Goal: Task Accomplishment & Management: Manage account settings

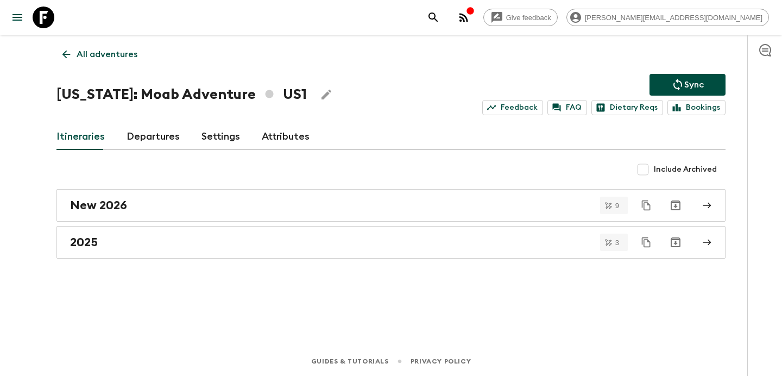
click at [474, 18] on button "button" at bounding box center [464, 18] width 22 height 22
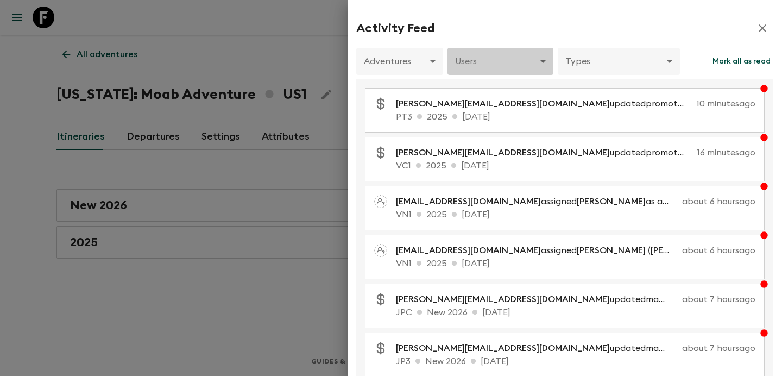
click at [540, 64] on body "Give feedback [PERSON_NAME][EMAIL_ADDRESS][DOMAIN_NAME] All adventures [US_STAT…" at bounding box center [391, 188] width 782 height 376
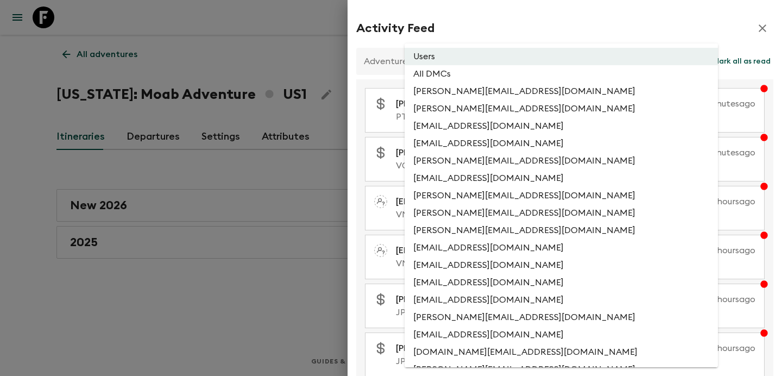
click at [531, 78] on li "All DMCs" at bounding box center [560, 73] width 313 height 17
type input "EXTERNAL_ONLY"
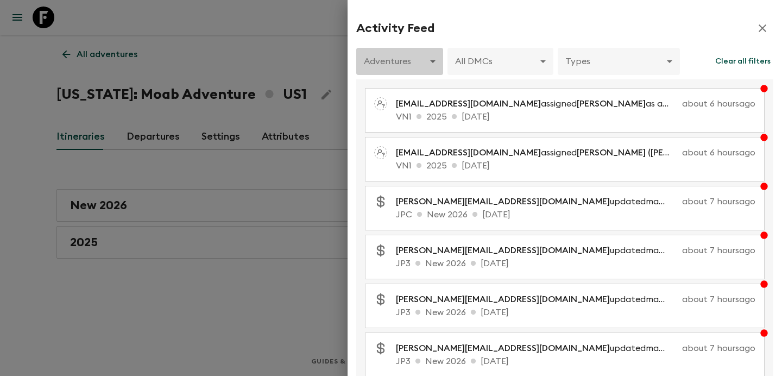
click at [423, 57] on body "Give feedback [PERSON_NAME][EMAIL_ADDRESS][DOMAIN_NAME] All adventures [US_STAT…" at bounding box center [391, 188] width 782 height 376
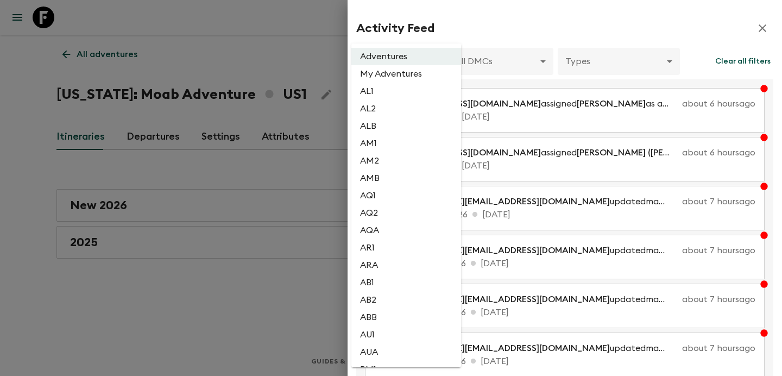
click at [401, 111] on li "AL2" at bounding box center [406, 108] width 110 height 17
type input "1dc193f9-0573-4adc-88c1-df0a38d97670"
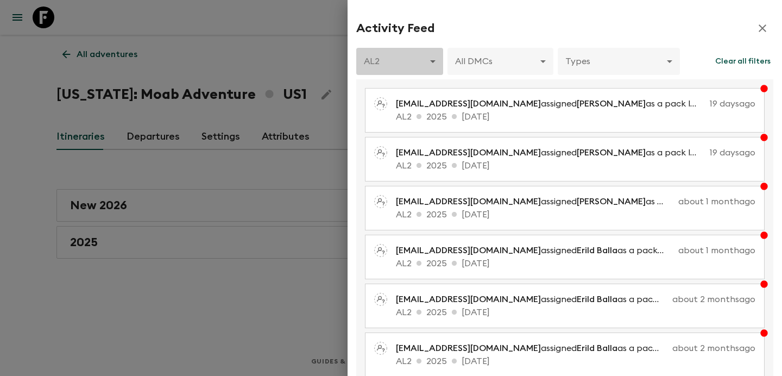
click at [402, 61] on body "Give feedback [PERSON_NAME][EMAIL_ADDRESS][DOMAIN_NAME] All adventures [US_STAT…" at bounding box center [391, 188] width 782 height 376
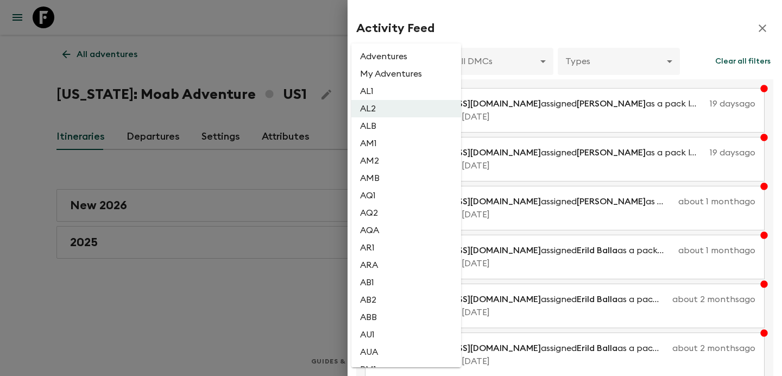
click at [396, 54] on li "Adventures" at bounding box center [406, 56] width 110 height 17
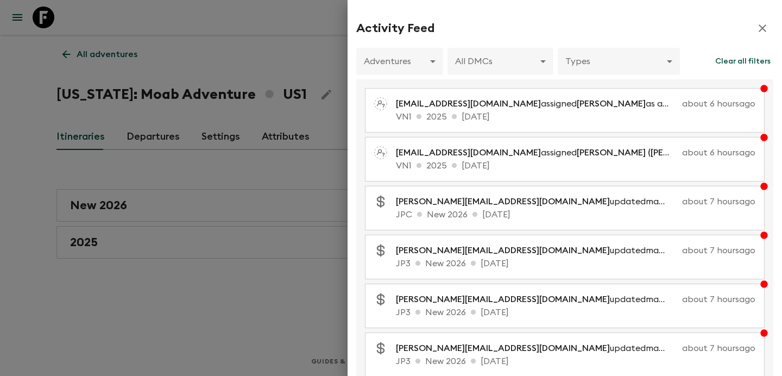
click at [223, 102] on div at bounding box center [391, 188] width 782 height 376
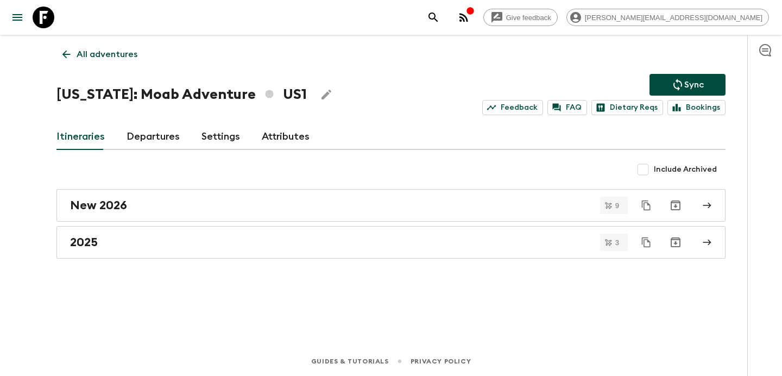
click at [117, 48] on p "All adventures" at bounding box center [107, 54] width 61 height 13
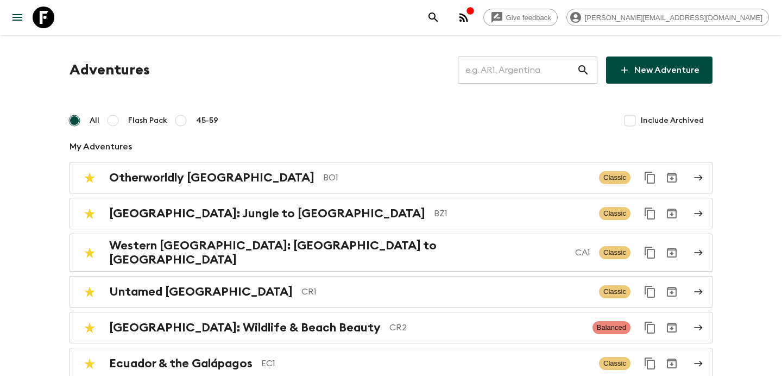
click at [519, 73] on input "text" at bounding box center [517, 70] width 119 height 30
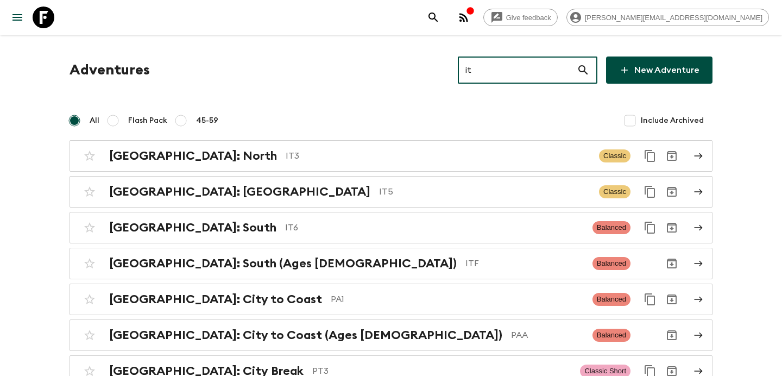
type input "it6"
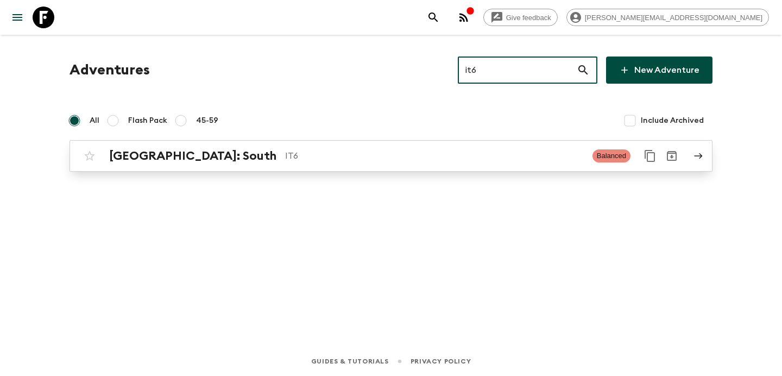
click at [353, 161] on p "IT6" at bounding box center [434, 155] width 299 height 13
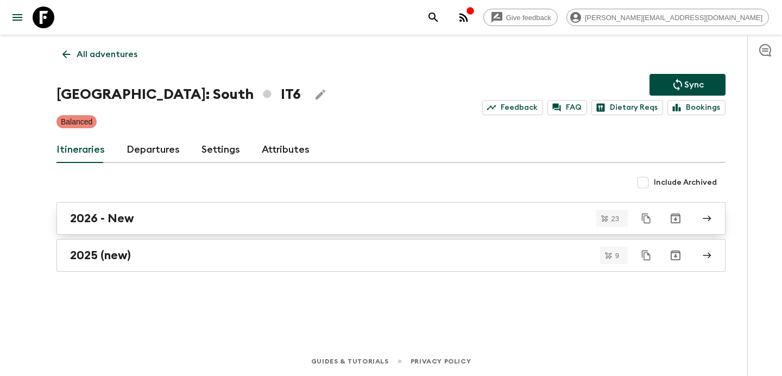
click at [322, 227] on link "2026 - New" at bounding box center [390, 218] width 669 height 33
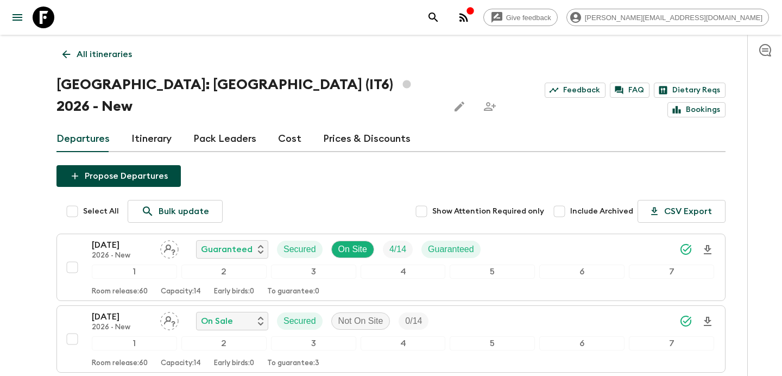
click at [156, 126] on link "Itinerary" at bounding box center [151, 139] width 40 height 26
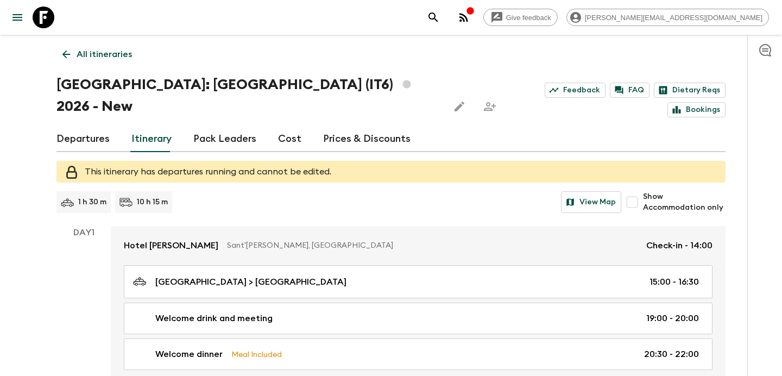
click at [123, 58] on p "All itineraries" at bounding box center [104, 54] width 55 height 13
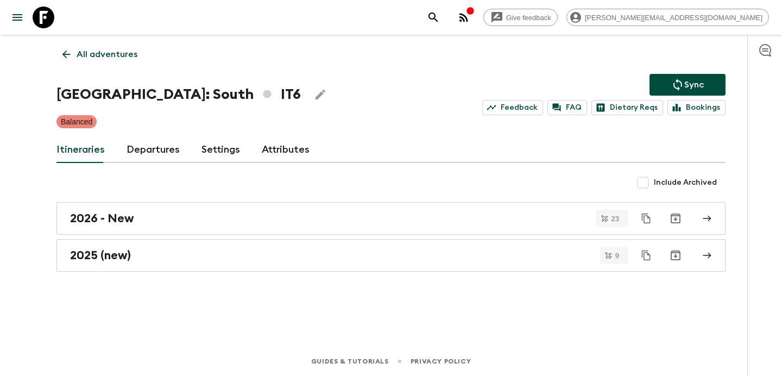
click at [644, 218] on icon "Duplicate" at bounding box center [646, 218] width 11 height 11
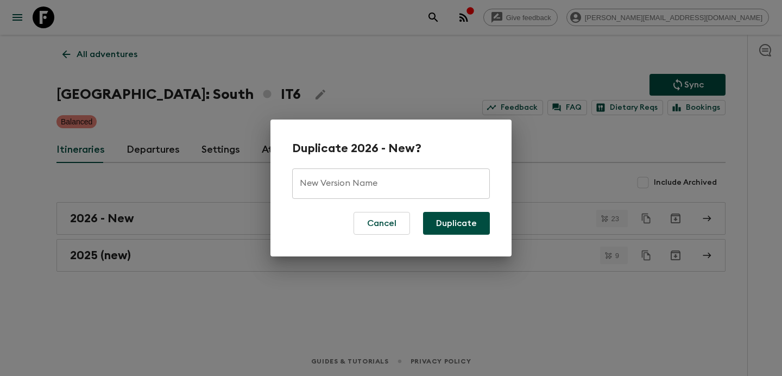
click at [225, 186] on div "Duplicate 2026 - New? New Version Name New Version Name Cancel Duplicate" at bounding box center [391, 188] width 782 height 376
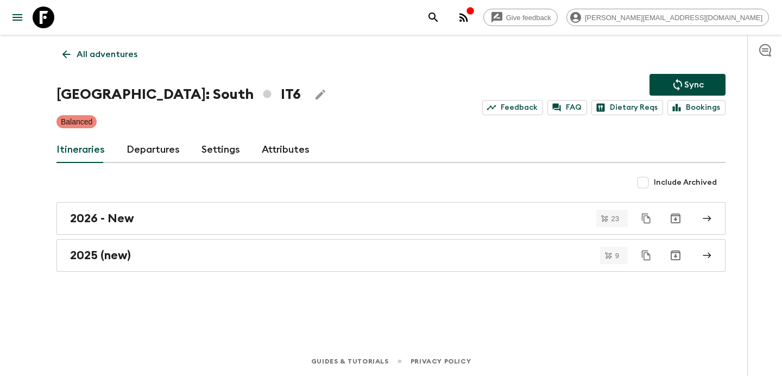
click at [647, 186] on input "Include Archived" at bounding box center [643, 183] width 22 height 22
checkbox input "true"
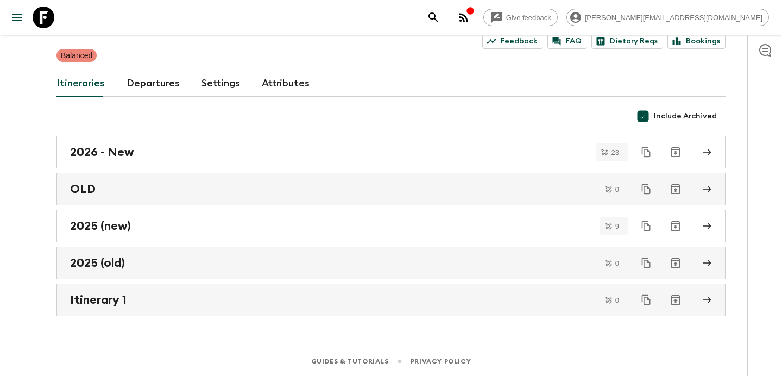
scroll to position [46, 0]
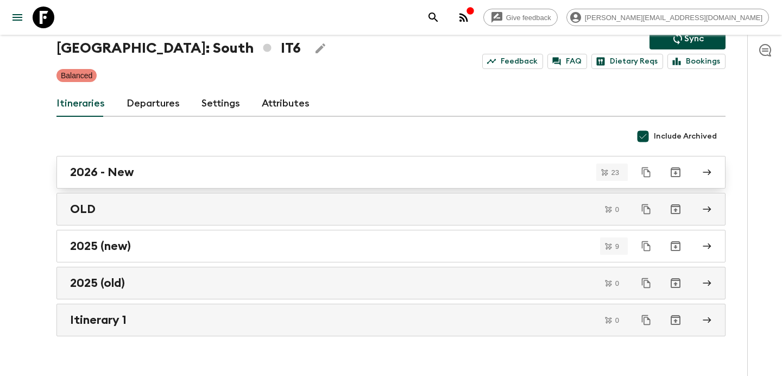
click at [317, 182] on link "2026 - New" at bounding box center [390, 172] width 669 height 33
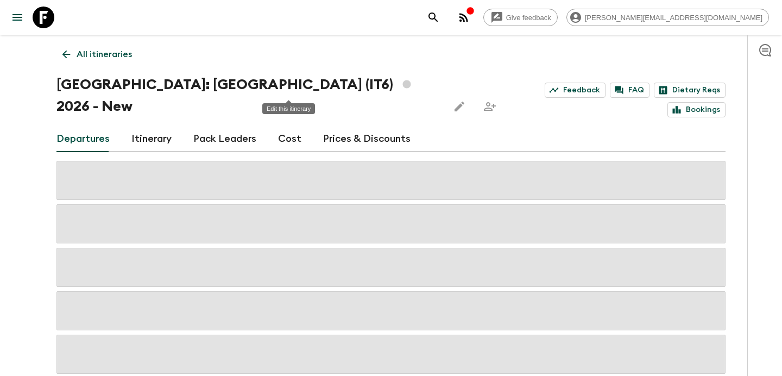
click at [454, 102] on icon "Edit this itinerary" at bounding box center [459, 107] width 10 height 10
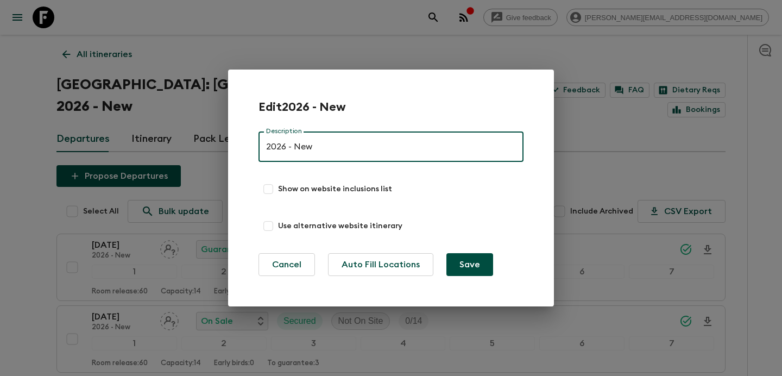
drag, startPoint x: 321, startPoint y: 143, endPoint x: 286, endPoint y: 144, distance: 34.7
click at [286, 144] on input "2026 - New" at bounding box center [390, 146] width 265 height 30
type input "2026"
click at [446, 253] on button "Save" at bounding box center [469, 264] width 47 height 23
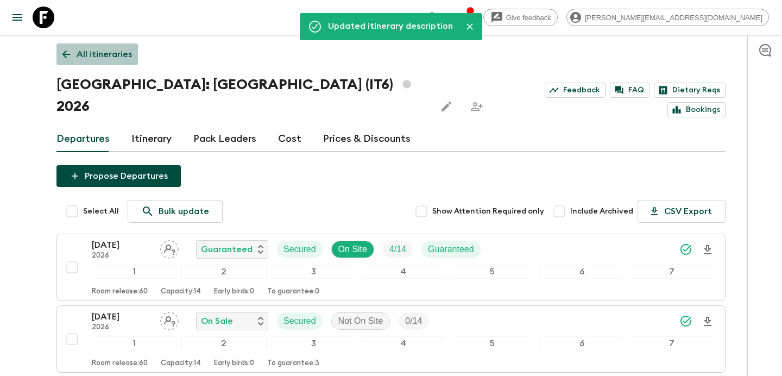
click at [100, 47] on link "All itineraries" at bounding box center [96, 54] width 81 height 22
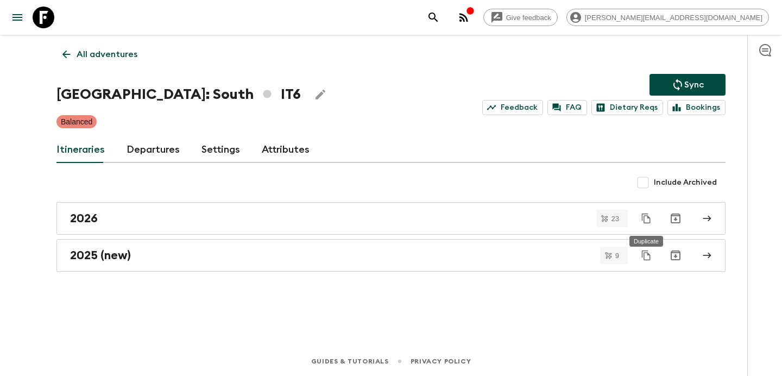
click at [643, 215] on icon "Duplicate" at bounding box center [646, 218] width 11 height 11
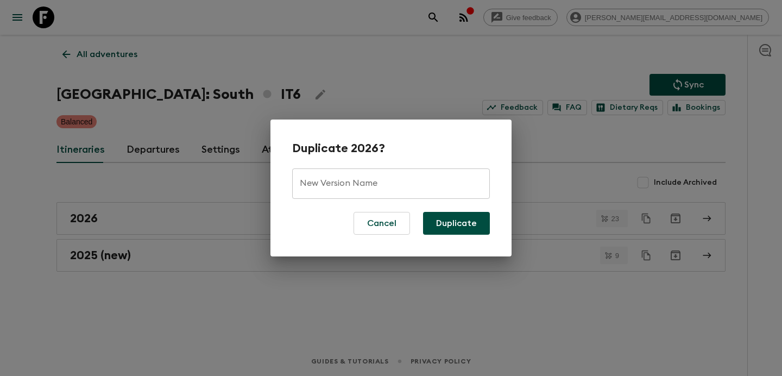
click at [392, 179] on input "New Version Name" at bounding box center [391, 183] width 198 height 30
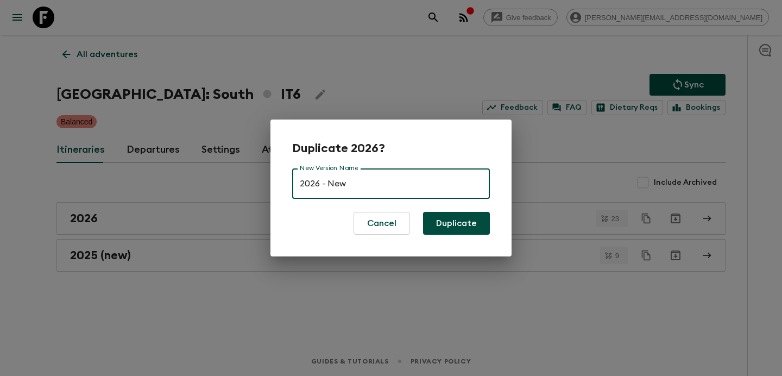
type input "2026 - New"
click at [446, 225] on button "Duplicate" at bounding box center [456, 223] width 67 height 23
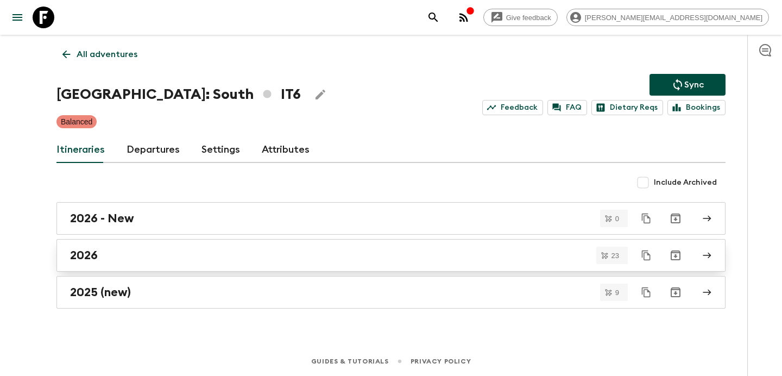
click at [244, 246] on link "2026" at bounding box center [390, 255] width 669 height 33
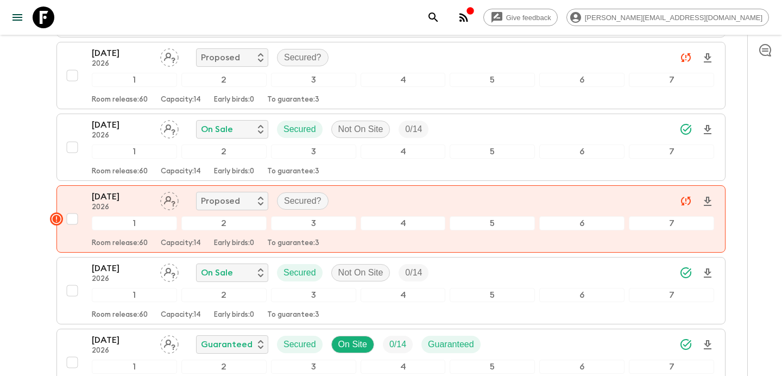
scroll to position [1297, 0]
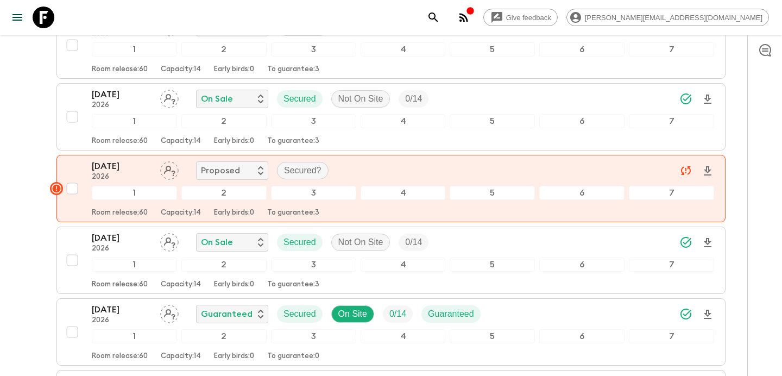
click at [461, 21] on circle "button" at bounding box center [460, 21] width 2 height 2
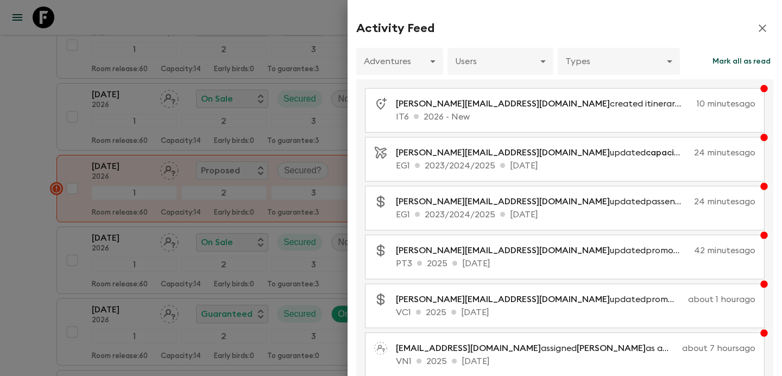
click at [38, 107] on div at bounding box center [391, 188] width 782 height 376
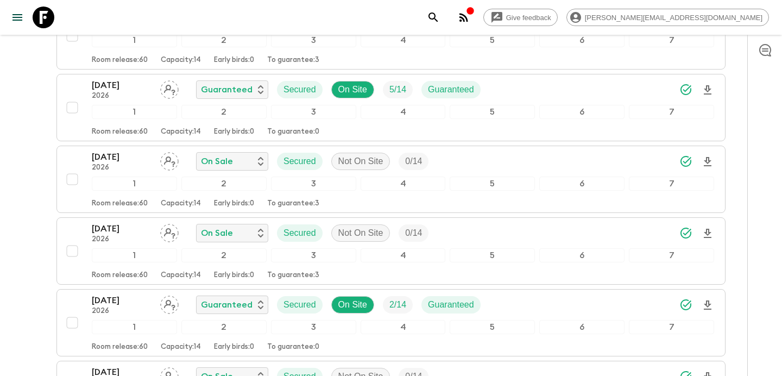
scroll to position [0, 0]
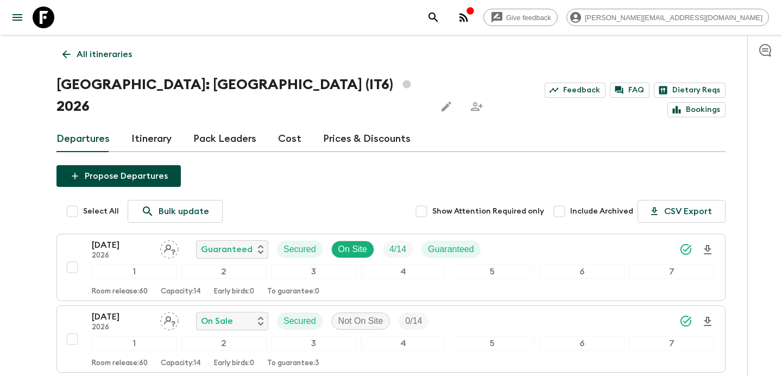
click at [125, 54] on p "All itineraries" at bounding box center [104, 54] width 55 height 13
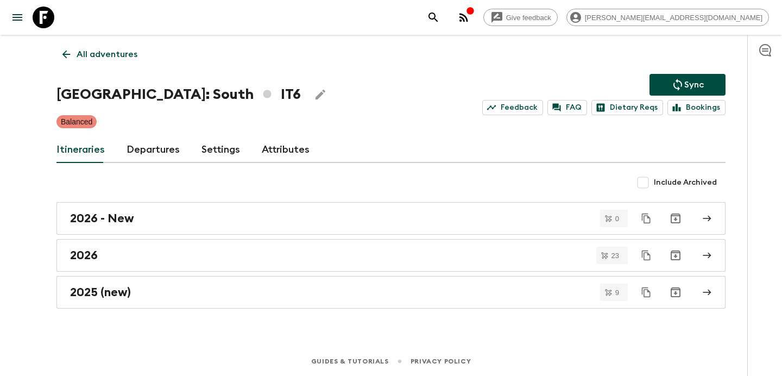
click at [125, 54] on p "All adventures" at bounding box center [107, 54] width 61 height 13
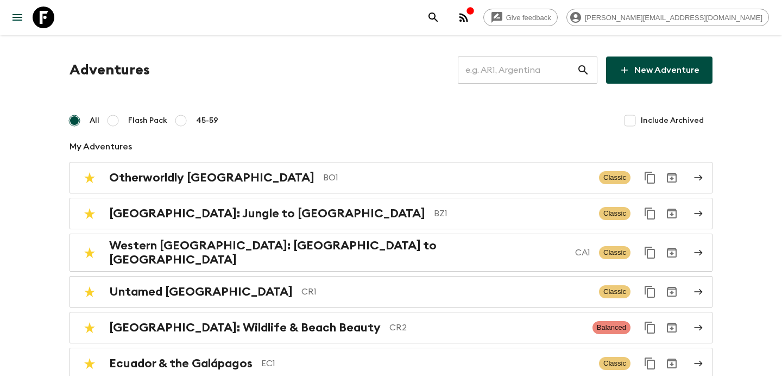
click at [515, 64] on input "text" at bounding box center [517, 70] width 119 height 30
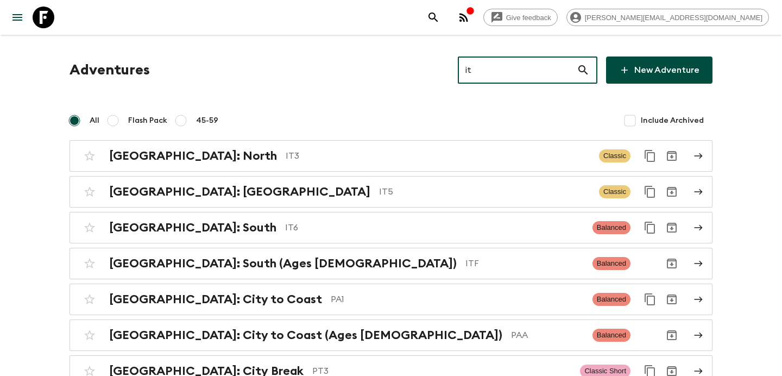
type input "itf"
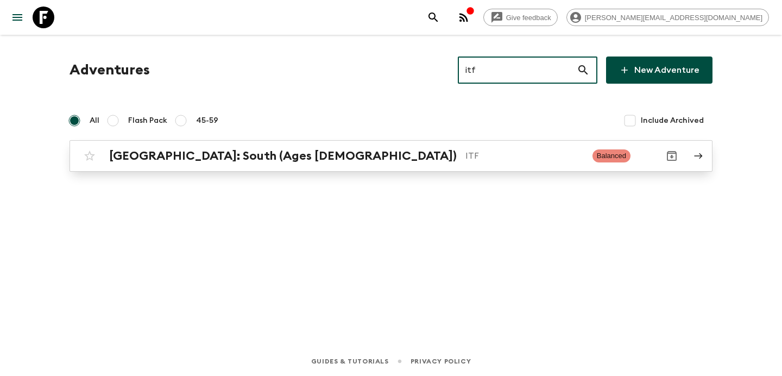
click at [465, 159] on p "ITF" at bounding box center [524, 155] width 118 height 13
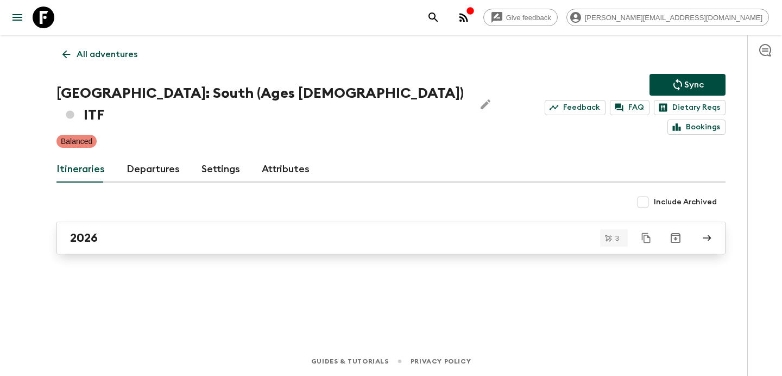
click at [332, 231] on div "2026" at bounding box center [380, 238] width 621 height 14
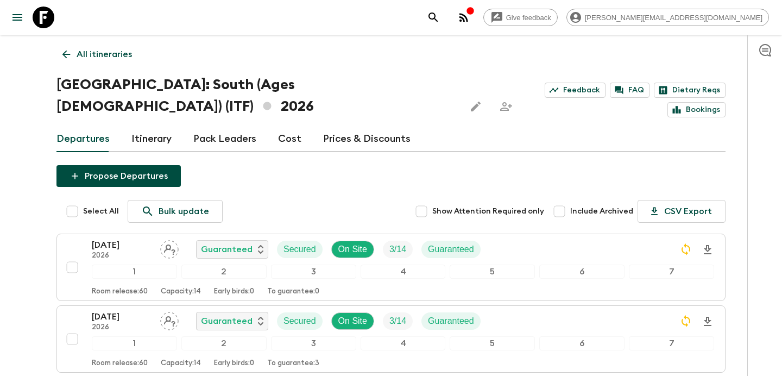
click at [159, 126] on link "Itinerary" at bounding box center [151, 139] width 40 height 26
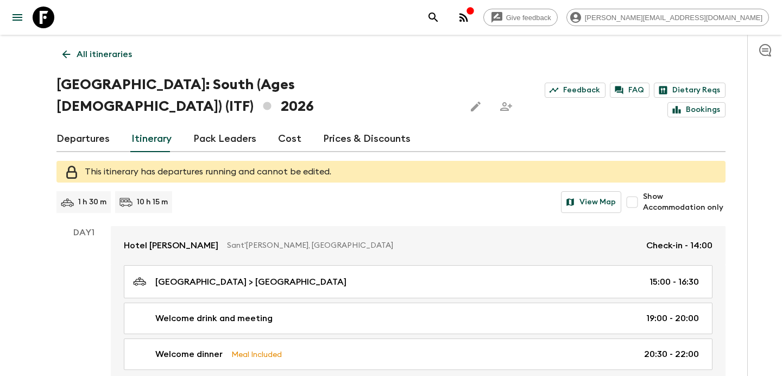
click at [117, 62] on link "All itineraries" at bounding box center [96, 54] width 81 height 22
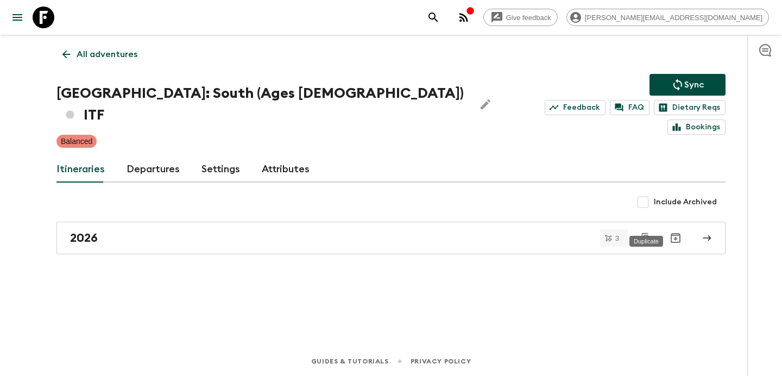
click at [645, 228] on button "Duplicate" at bounding box center [646, 238] width 20 height 20
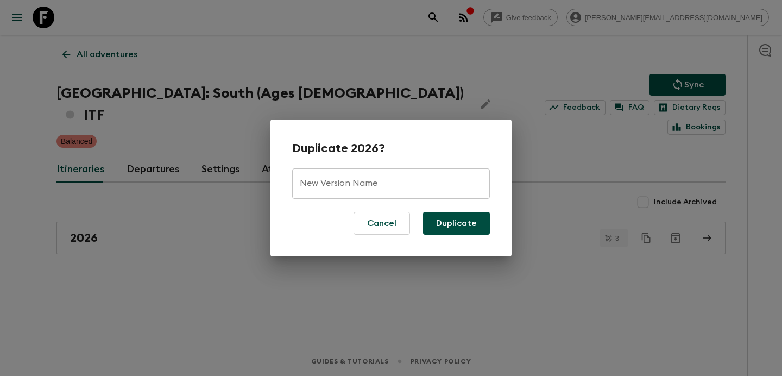
click at [429, 186] on input "New Version Name" at bounding box center [391, 183] width 198 height 30
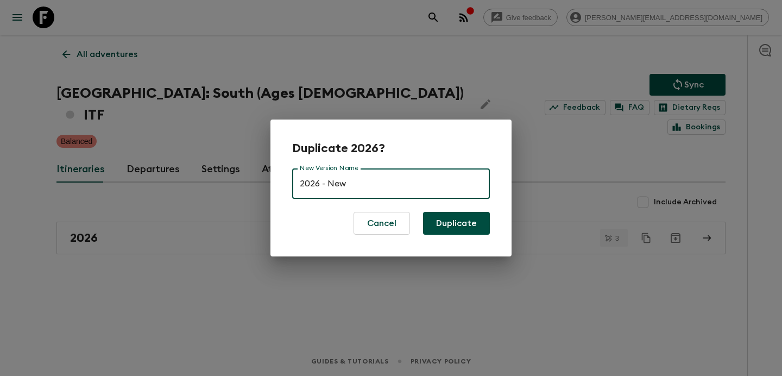
type input "2026 - New"
click at [474, 227] on button "Duplicate" at bounding box center [456, 223] width 67 height 23
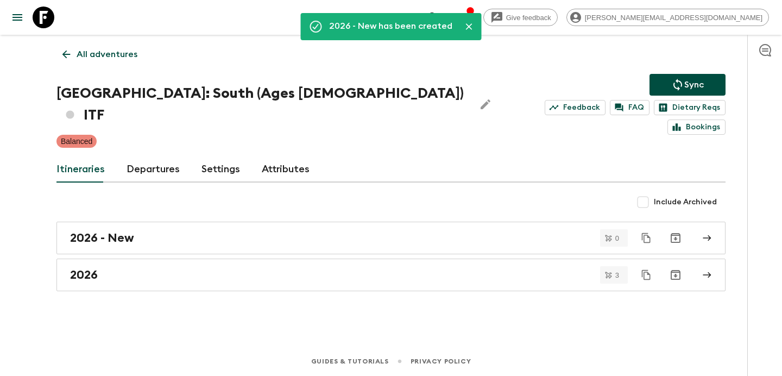
click at [474, 17] on div "button" at bounding box center [470, 12] width 9 height 11
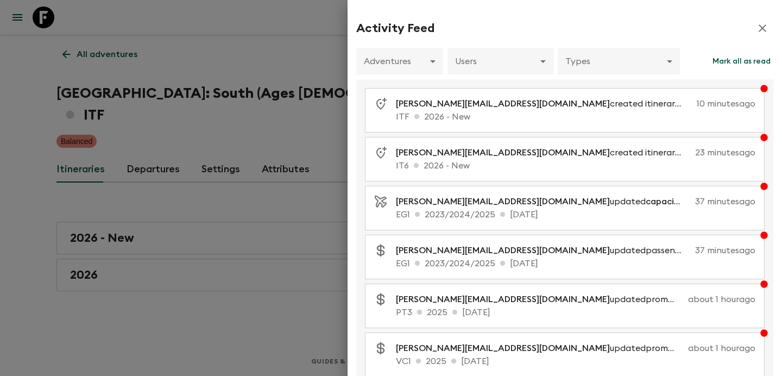
click at [264, 72] on div at bounding box center [391, 188] width 782 height 376
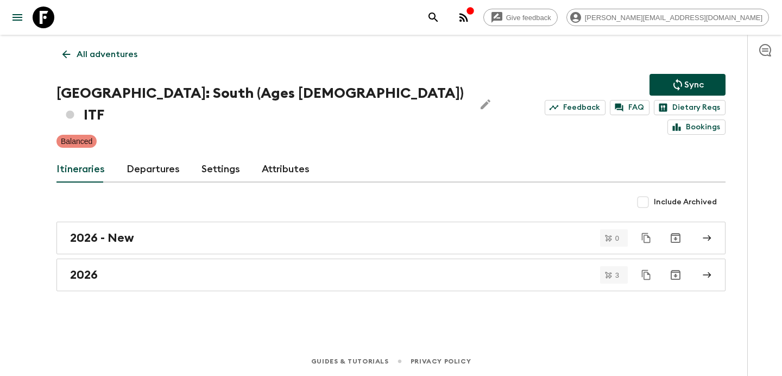
click at [470, 14] on icon "button" at bounding box center [463, 17] width 13 height 13
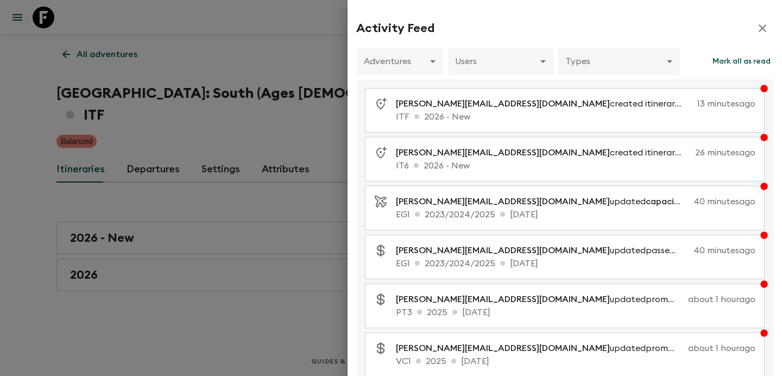
click at [200, 19] on div at bounding box center [391, 188] width 782 height 376
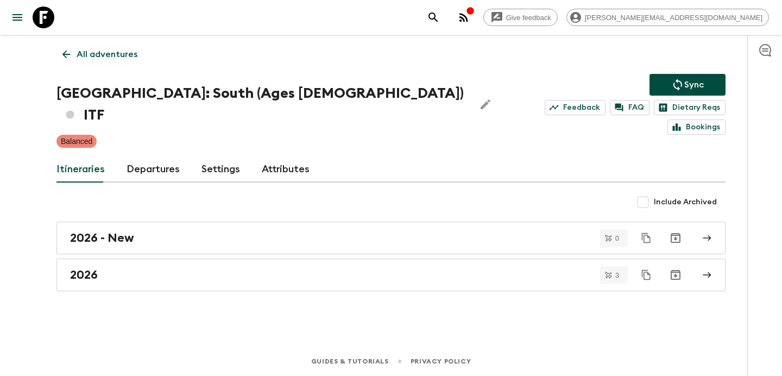
click at [470, 23] on icon "button" at bounding box center [463, 17] width 13 height 13
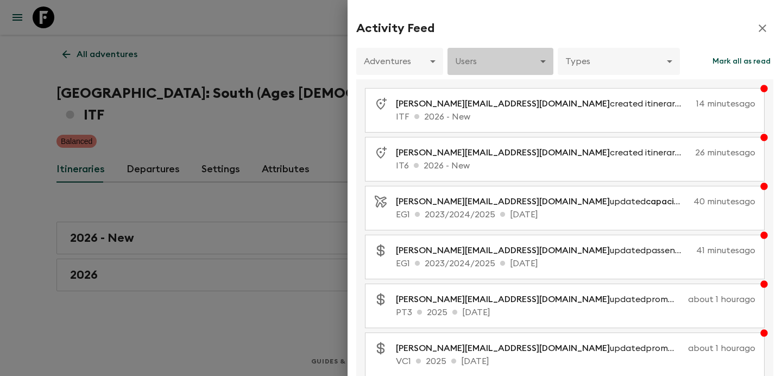
click at [511, 71] on body "Give feedback [PERSON_NAME][EMAIL_ADDRESS][DOMAIN_NAME] All adventures [GEOGRAP…" at bounding box center [391, 188] width 782 height 376
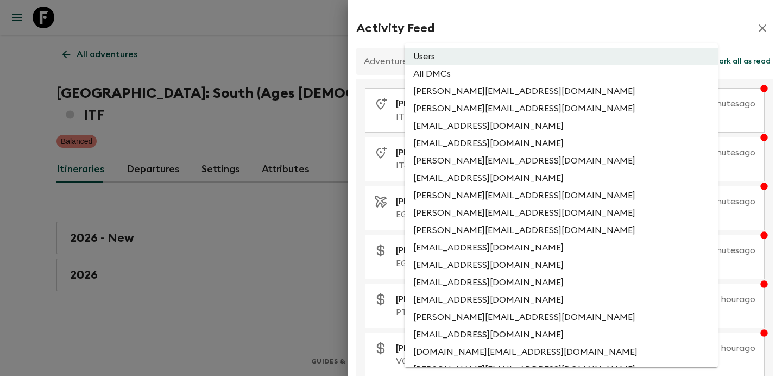
click at [500, 75] on li "All DMCs" at bounding box center [560, 73] width 313 height 17
type input "EXTERNAL_ONLY"
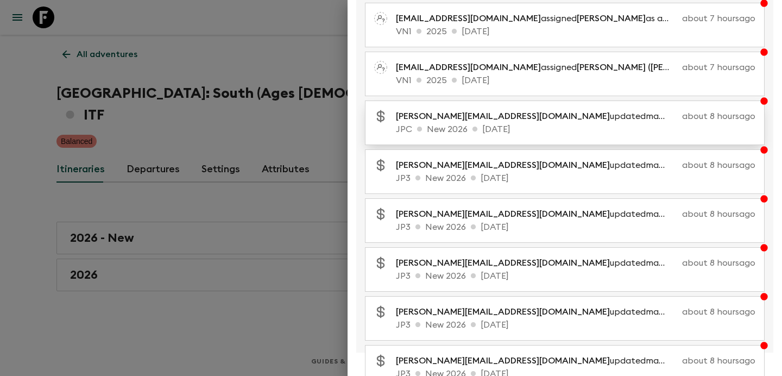
scroll to position [223, 0]
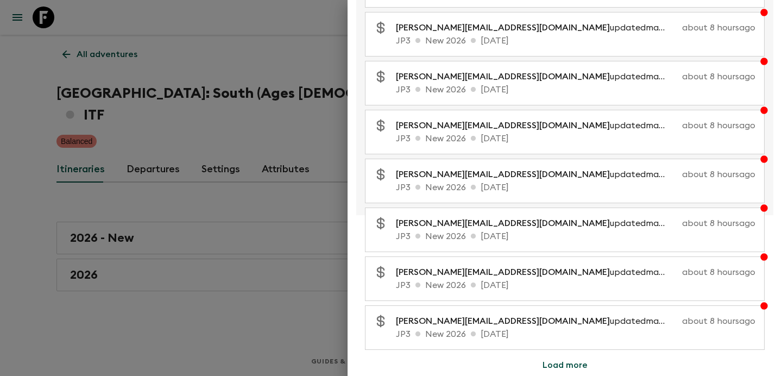
click at [567, 362] on button "Load more" at bounding box center [564, 365] width 71 height 22
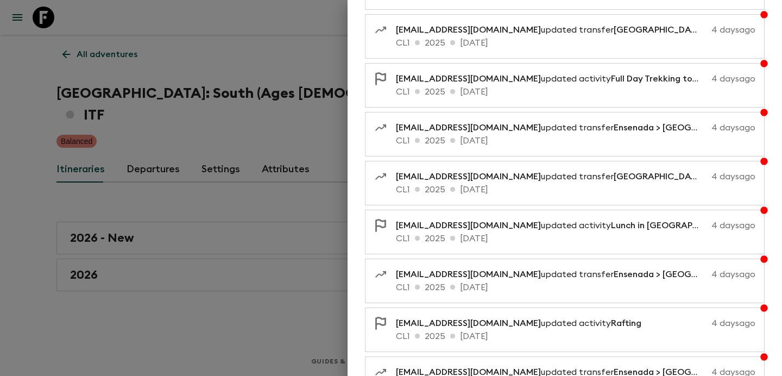
scroll to position [711, 0]
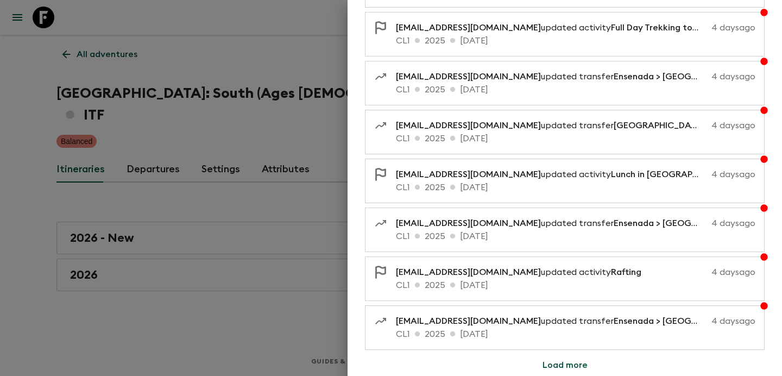
click at [543, 362] on button "Load more" at bounding box center [564, 365] width 71 height 22
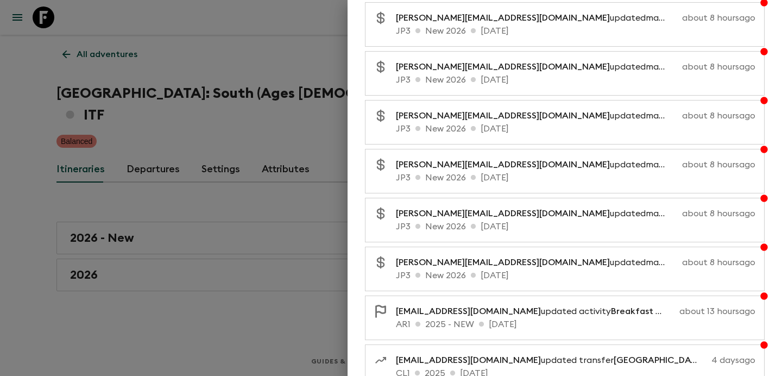
scroll to position [1141, 0]
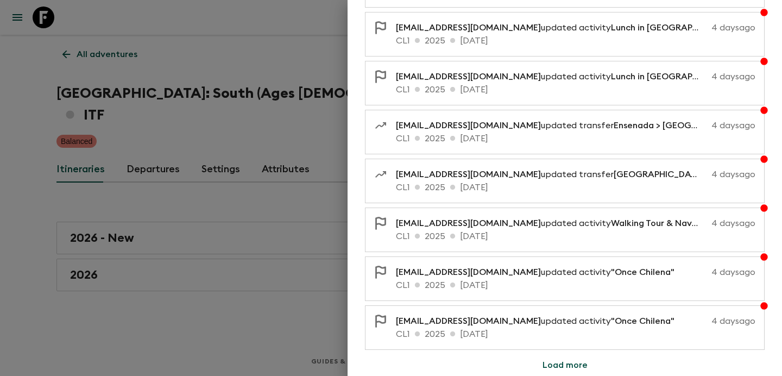
click at [563, 361] on button "Load more" at bounding box center [564, 365] width 71 height 22
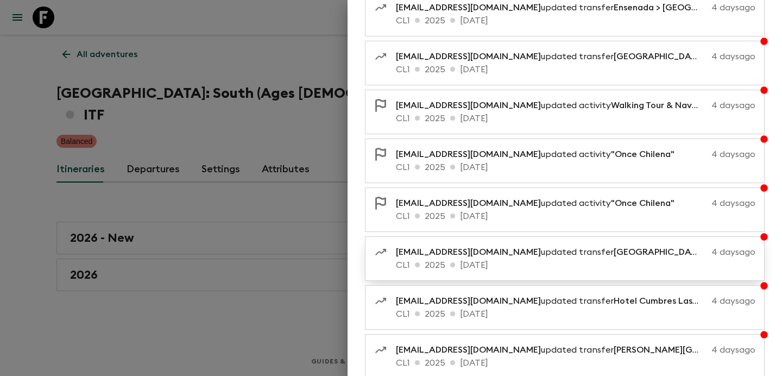
scroll to position [1688, 0]
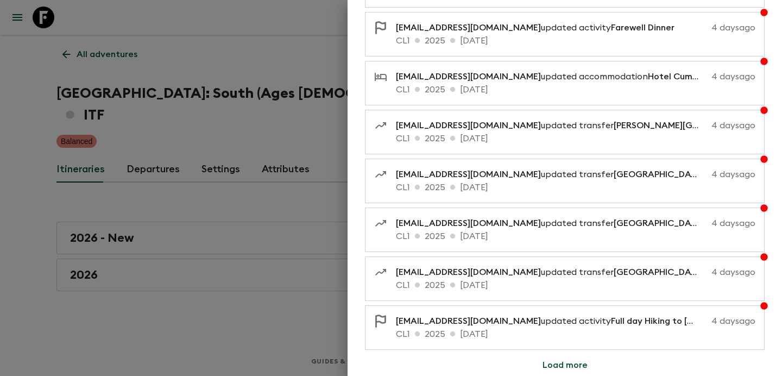
click at [182, 245] on div at bounding box center [391, 188] width 782 height 376
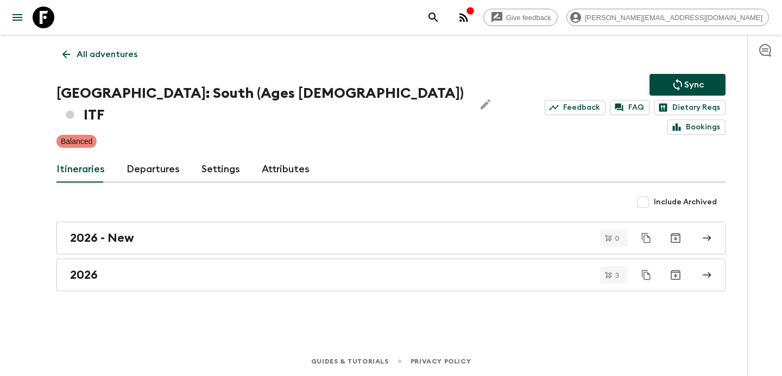
click at [468, 17] on icon "button" at bounding box center [463, 17] width 9 height 9
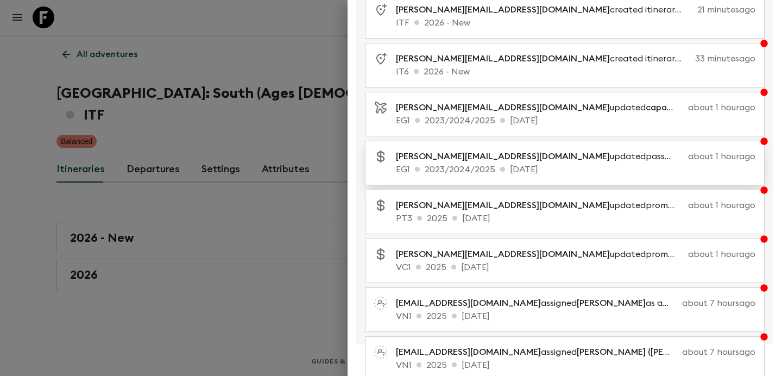
scroll to position [223, 0]
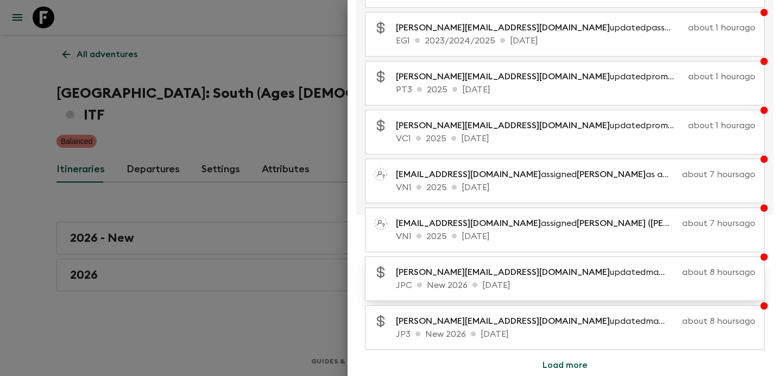
click at [467, 269] on span "[PERSON_NAME][EMAIL_ADDRESS][DOMAIN_NAME]" at bounding box center [503, 272] width 214 height 9
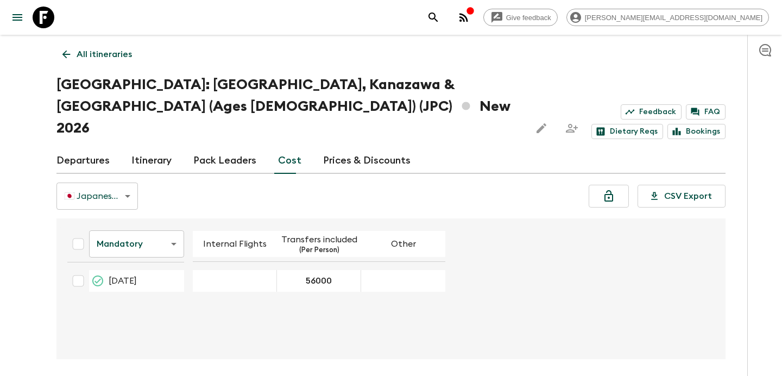
click at [100, 47] on link "All itineraries" at bounding box center [96, 54] width 81 height 22
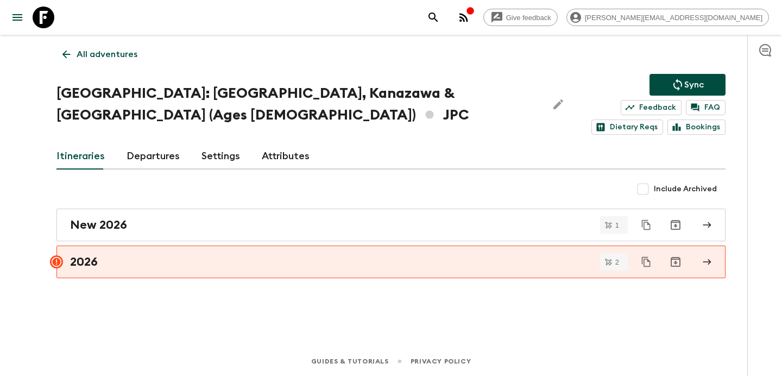
click at [468, 17] on icon "button" at bounding box center [463, 17] width 9 height 9
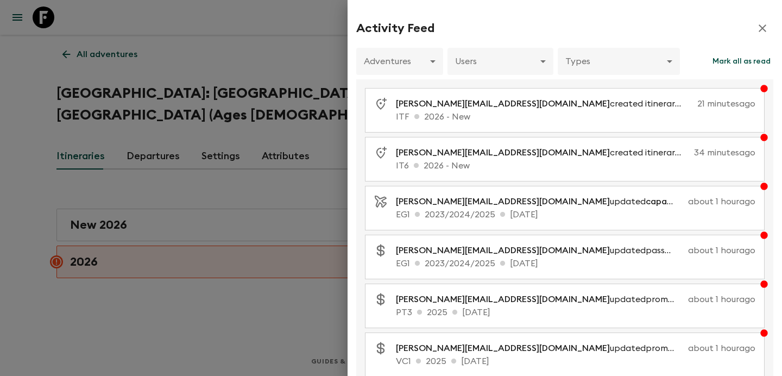
click at [282, 71] on div at bounding box center [391, 188] width 782 height 376
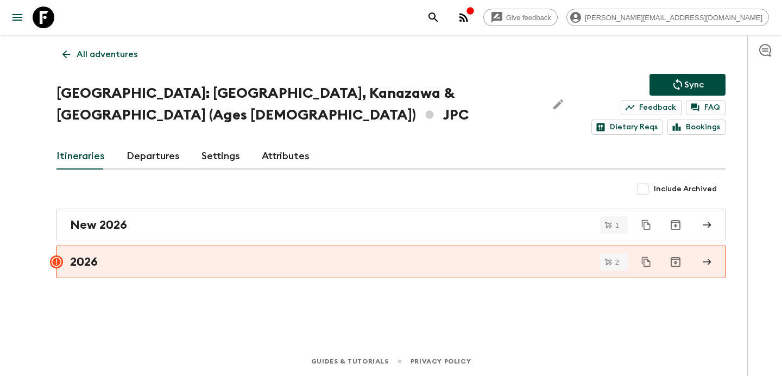
click at [461, 20] on circle "button" at bounding box center [460, 21] width 2 height 2
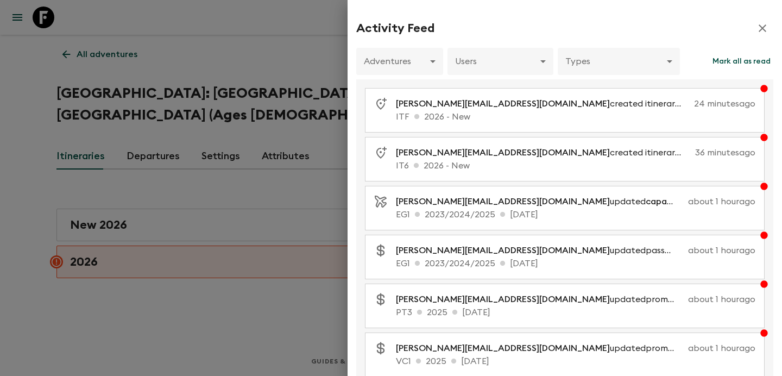
click at [200, 60] on div at bounding box center [391, 188] width 782 height 376
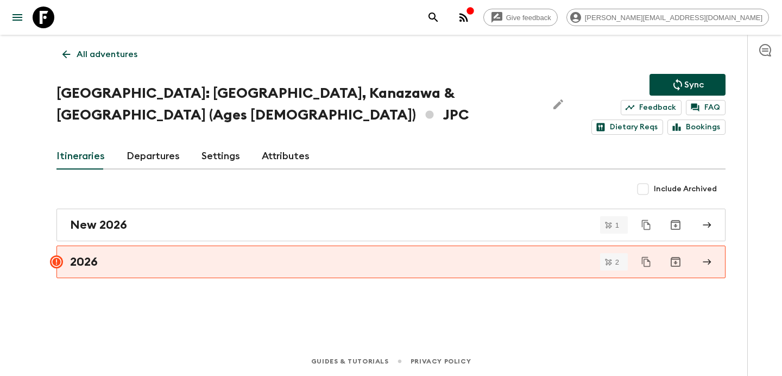
click at [100, 51] on p "All adventures" at bounding box center [107, 54] width 61 height 13
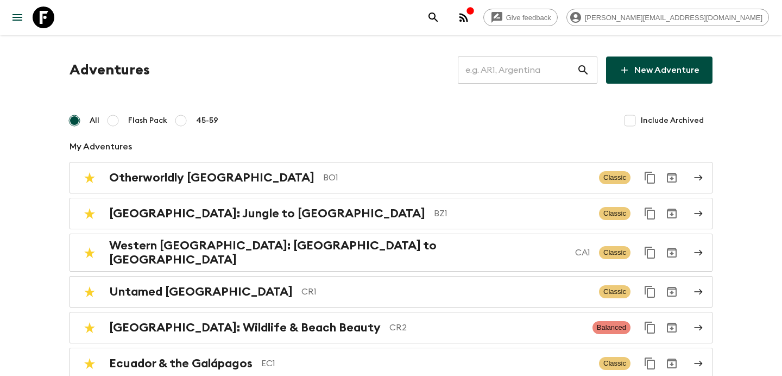
click at [519, 68] on input "text" at bounding box center [517, 70] width 119 height 30
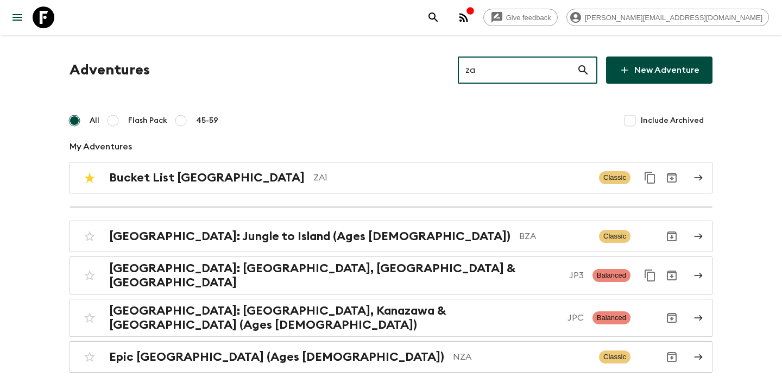
type input "za2"
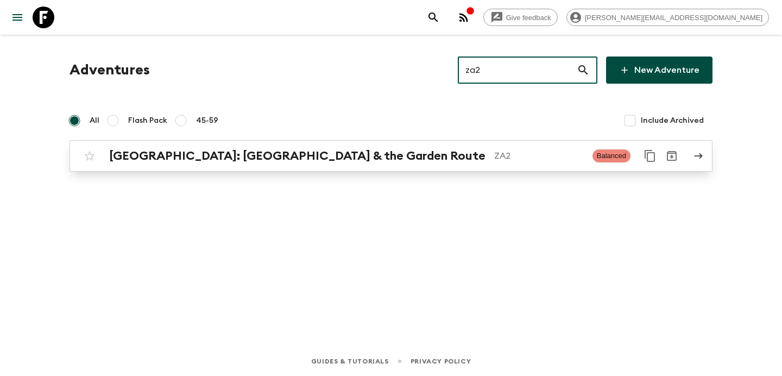
click at [494, 155] on p "ZA2" at bounding box center [539, 155] width 90 height 13
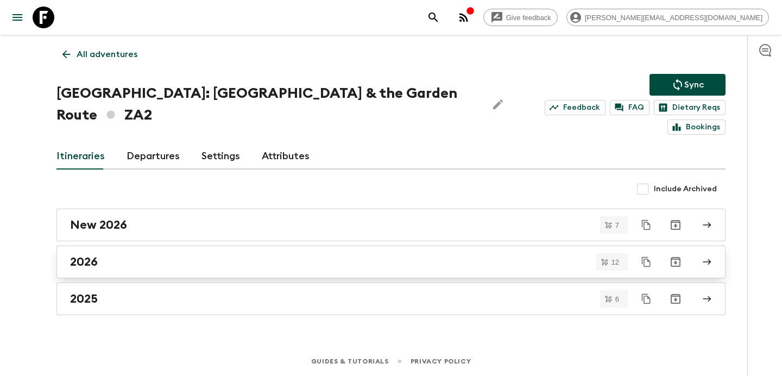
click at [309, 255] on div "2026" at bounding box center [380, 262] width 621 height 14
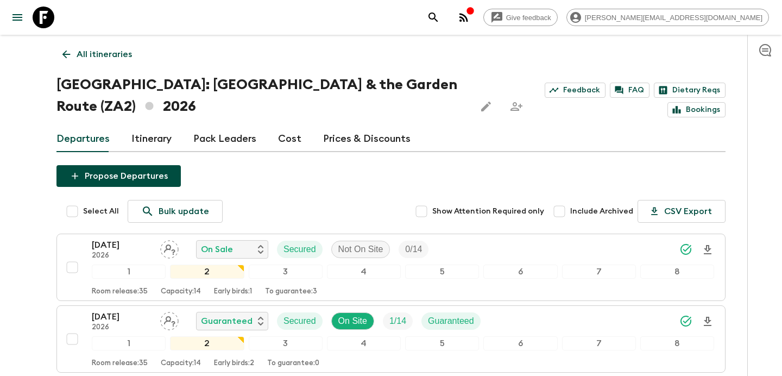
click at [117, 48] on p "All itineraries" at bounding box center [104, 54] width 55 height 13
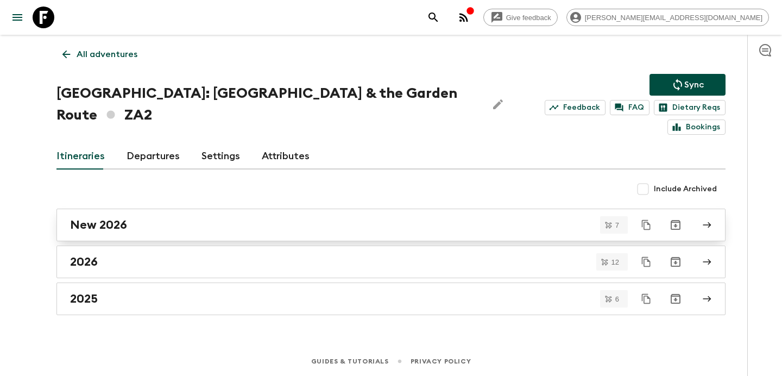
click at [273, 218] on div "New 2026" at bounding box center [380, 225] width 621 height 14
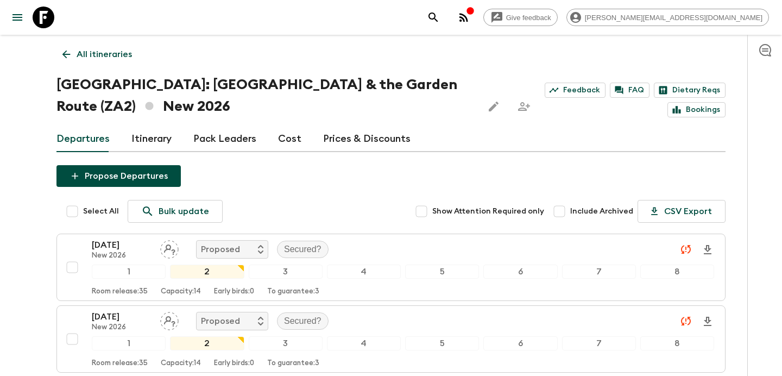
click at [583, 18] on div "Give feedback [PERSON_NAME][EMAIL_ADDRESS][DOMAIN_NAME]" at bounding box center [595, 18] width 346 height 22
click at [468, 19] on icon "button" at bounding box center [463, 17] width 9 height 9
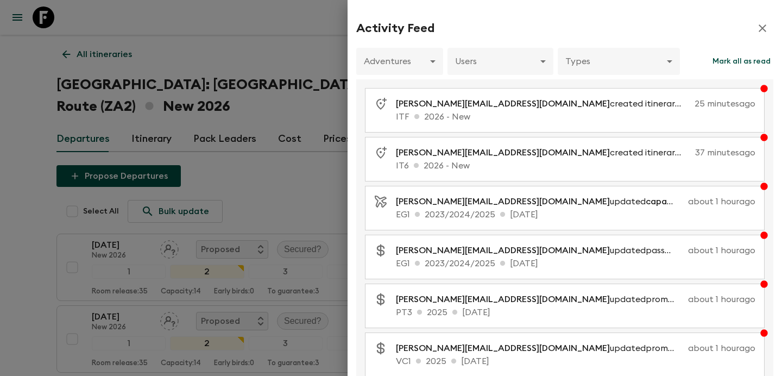
click at [278, 99] on div at bounding box center [391, 188] width 782 height 376
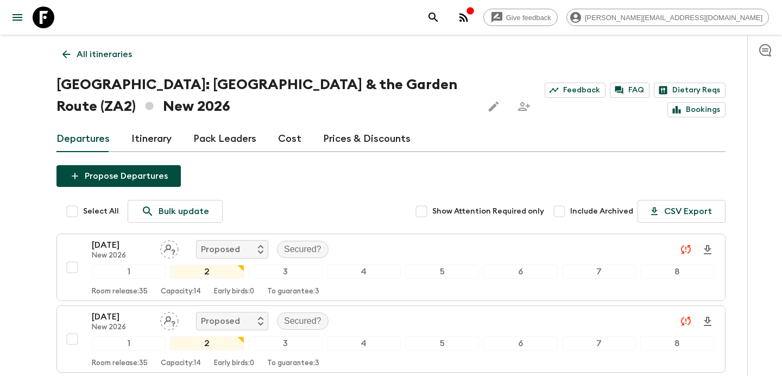
click at [96, 49] on p "All itineraries" at bounding box center [104, 54] width 55 height 13
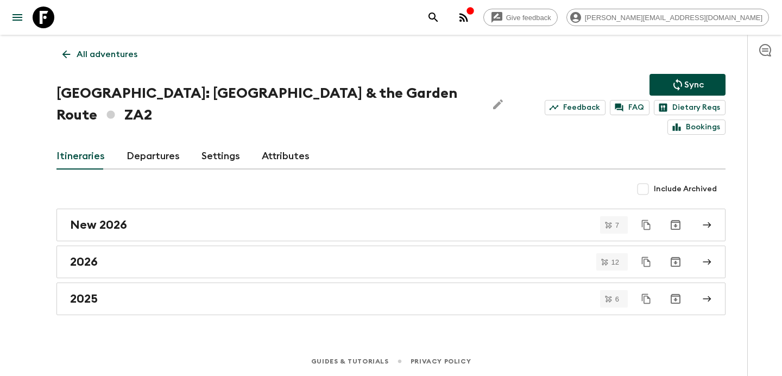
click at [96, 49] on p "All adventures" at bounding box center [107, 54] width 61 height 13
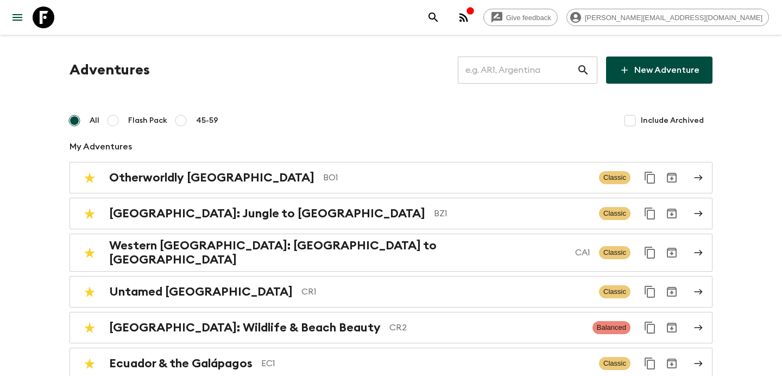
click at [509, 70] on input "text" at bounding box center [517, 70] width 119 height 30
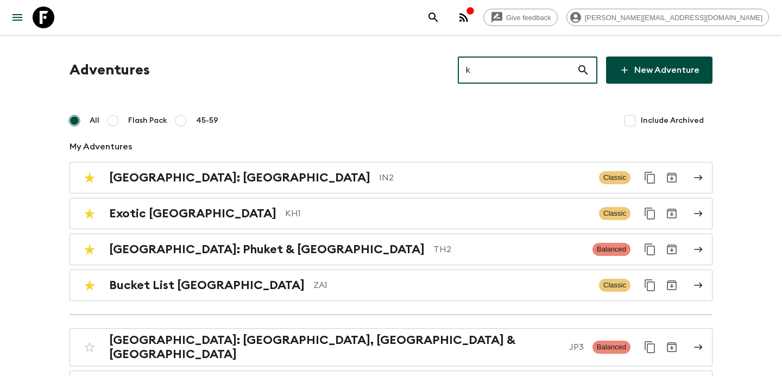
type input "ky"
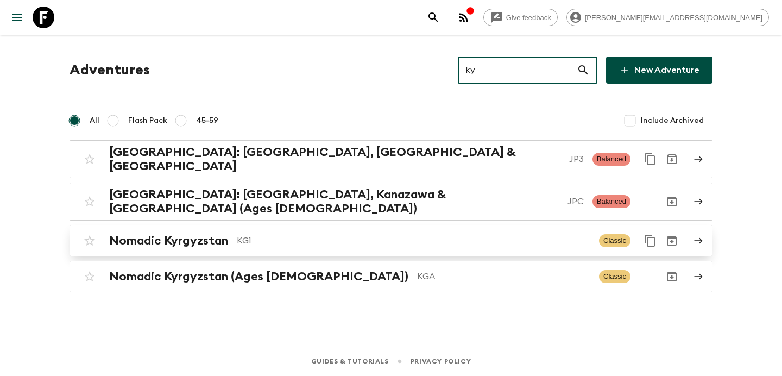
click at [256, 234] on p "KG1" at bounding box center [413, 240] width 353 height 13
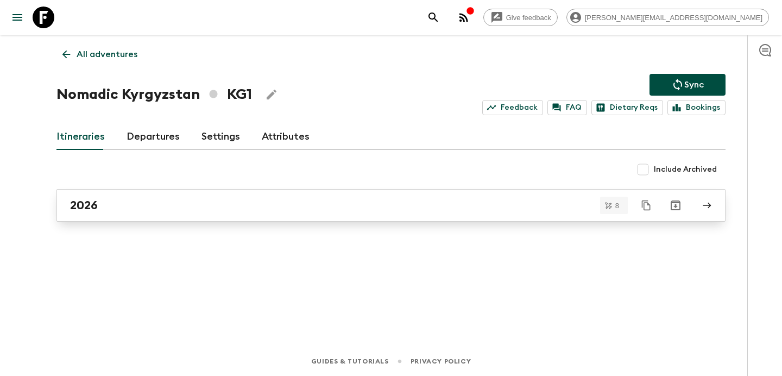
click at [274, 216] on link "2026" at bounding box center [390, 205] width 669 height 33
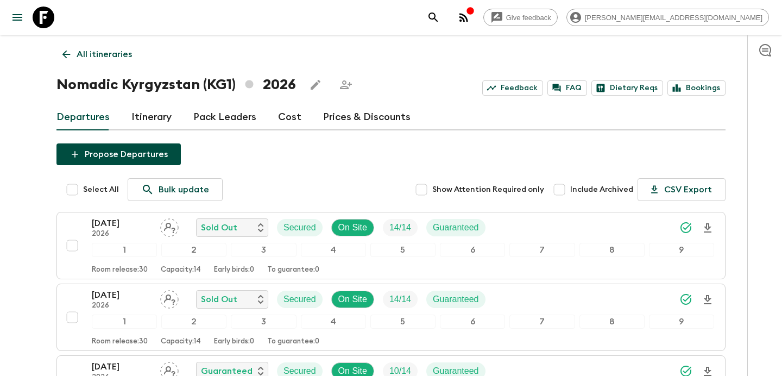
click at [102, 43] on link "All itineraries" at bounding box center [96, 54] width 81 height 22
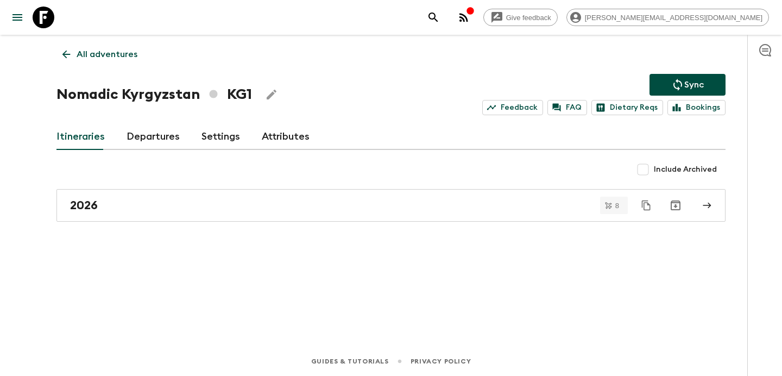
click at [102, 43] on link "All adventures" at bounding box center [99, 54] width 87 height 22
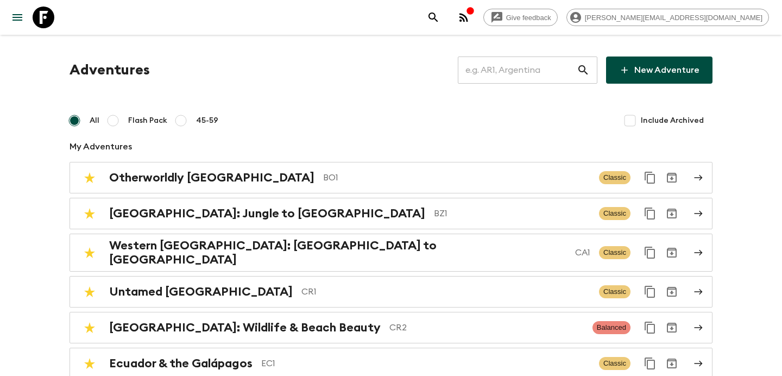
click at [510, 66] on input "text" at bounding box center [517, 70] width 119 height 30
